Goal: Task Accomplishment & Management: Manage account settings

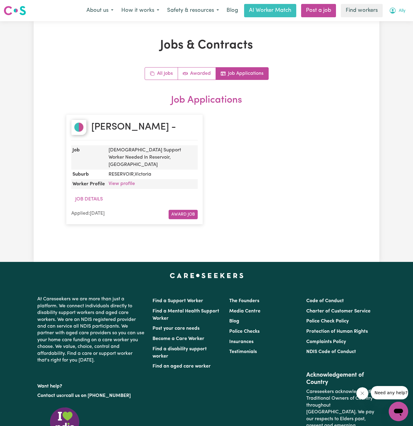
click at [406, 9] on button "Ally" at bounding box center [397, 10] width 24 height 13
click at [390, 34] on link "Logout" at bounding box center [385, 35] width 48 height 12
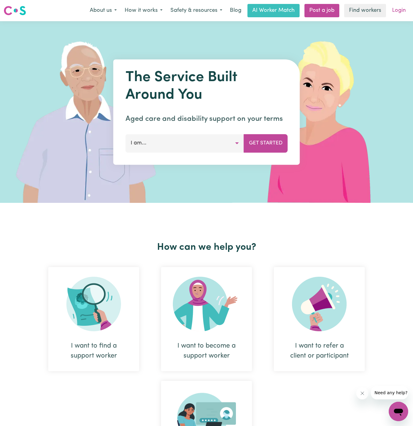
click at [399, 10] on link "Login" at bounding box center [398, 10] width 21 height 13
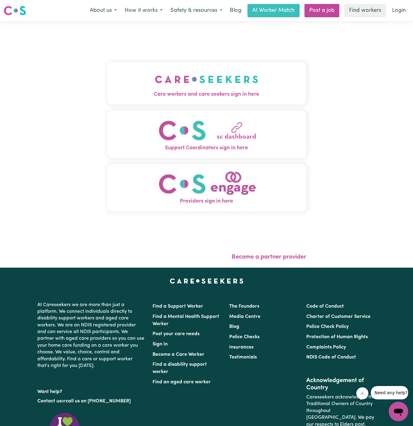
click at [195, 85] on img "Care workers and care seekers sign in here" at bounding box center [206, 79] width 103 height 22
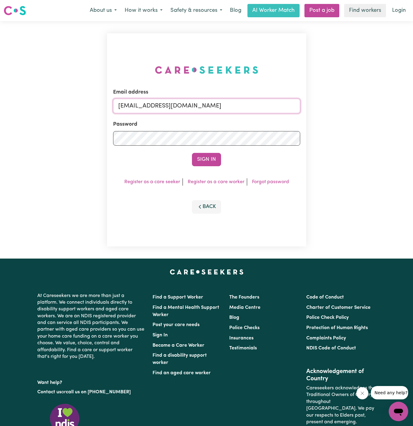
drag, startPoint x: 150, startPoint y: 106, endPoint x: 346, endPoint y: 106, distance: 196.0
click at [346, 106] on div "Email address [EMAIL_ADDRESS][DOMAIN_NAME] Password Sign In Register as a care …" at bounding box center [206, 140] width 413 height 238
paste input "ClientTweedHeadsDM"
type input "[EMAIL_ADDRESS][DOMAIN_NAME]"
click at [192, 153] on button "Sign In" at bounding box center [206, 159] width 29 height 13
